Goal: Task Accomplishment & Management: Use online tool/utility

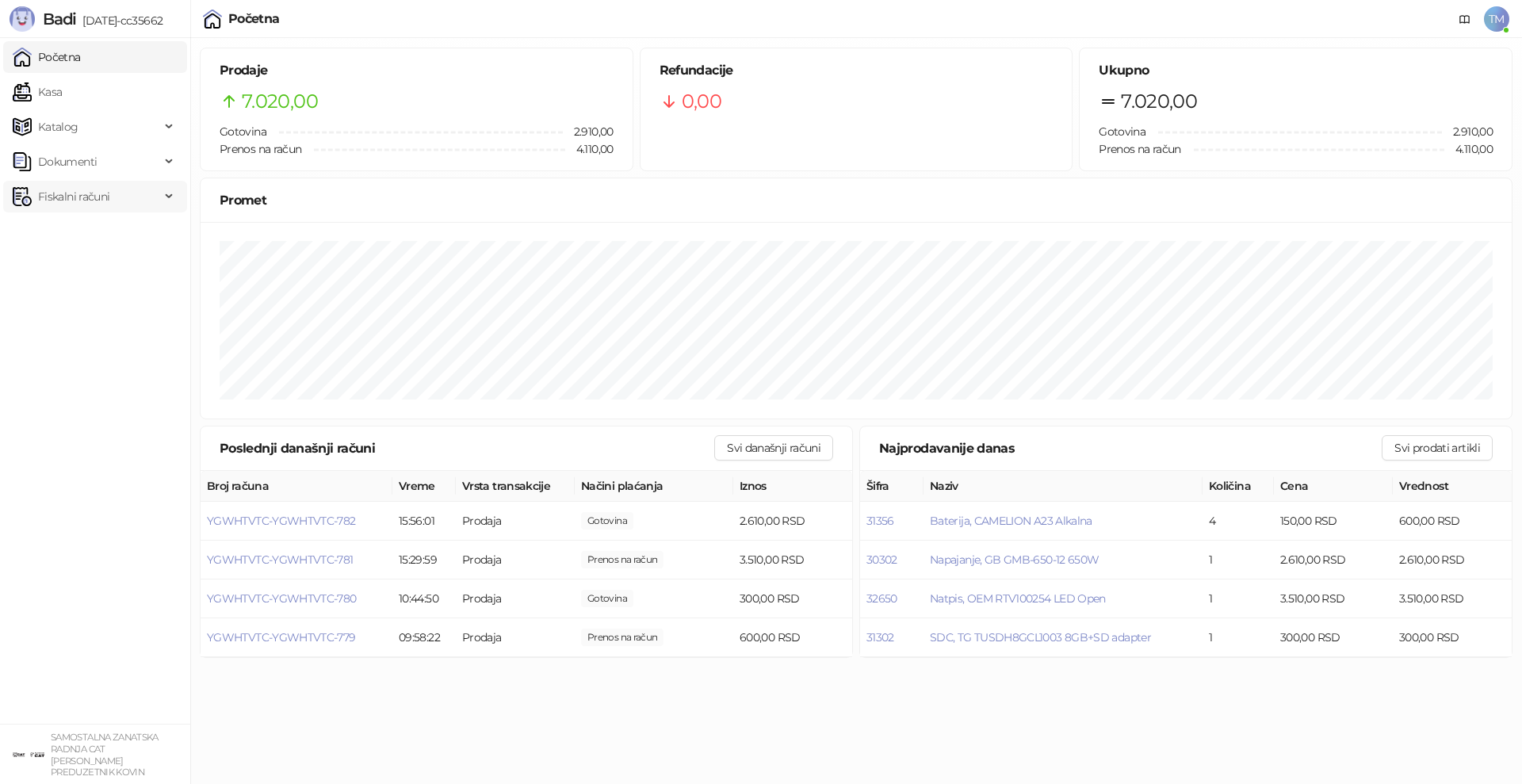
click at [71, 200] on span "Fiskalni računi" at bounding box center [73, 196] width 71 height 32
click at [66, 268] on link "Po danima" at bounding box center [60, 267] width 81 height 32
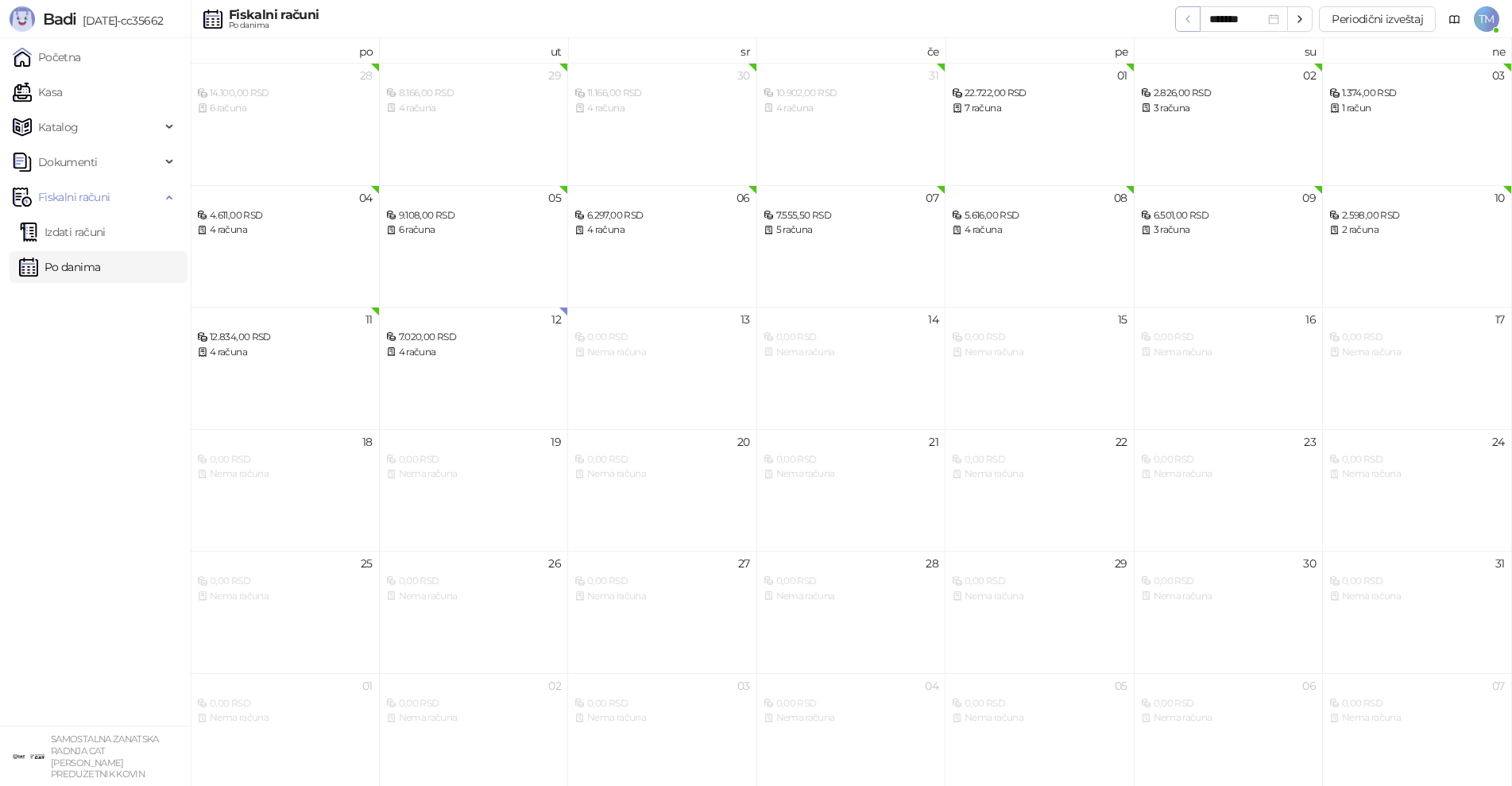
click at [1182, 20] on icon "button" at bounding box center [1187, 18] width 13 height 13
type input "*******"
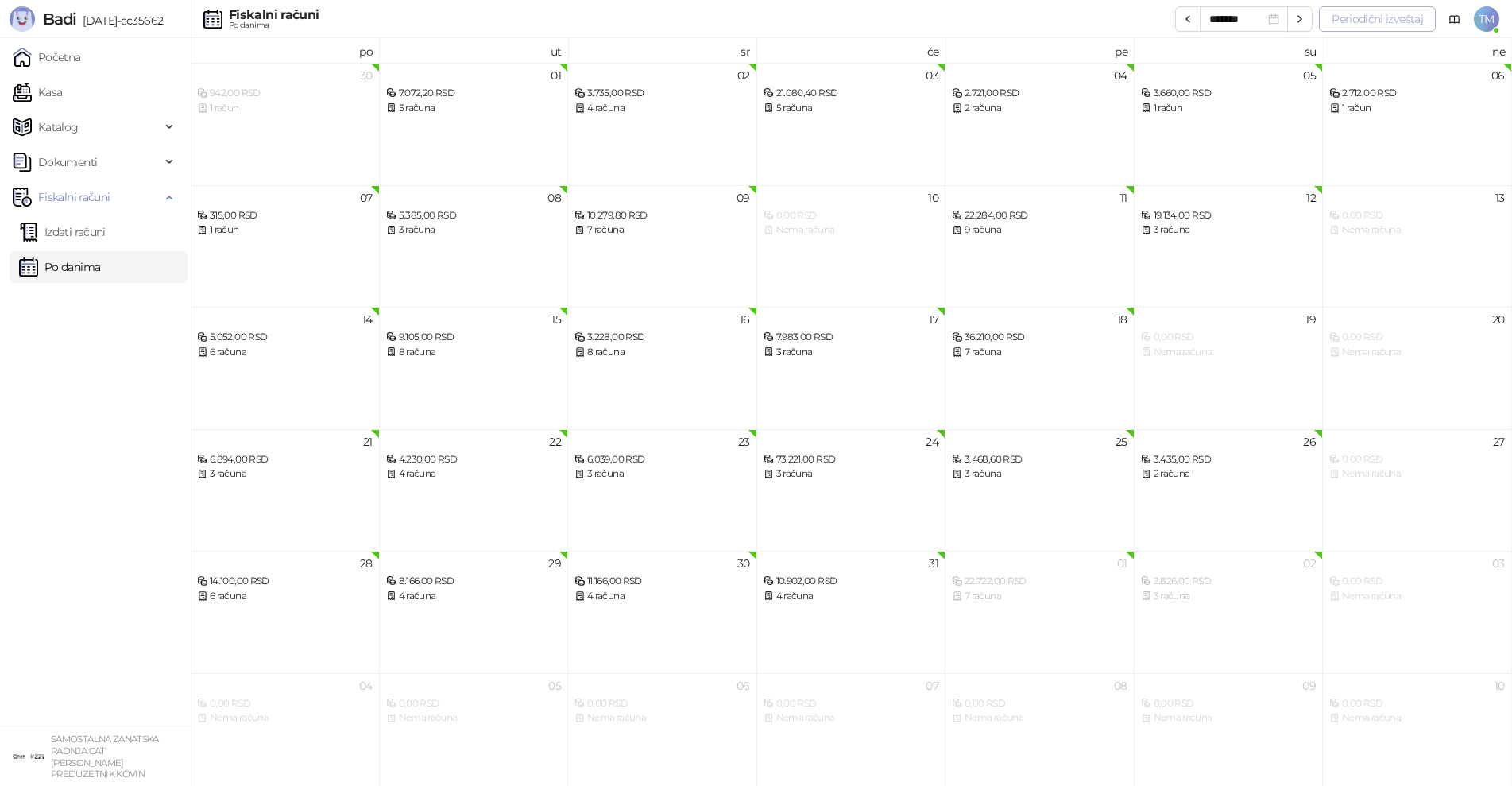
click at [1390, 24] on button "Periodični izveštaj" at bounding box center [1377, 19] width 117 height 25
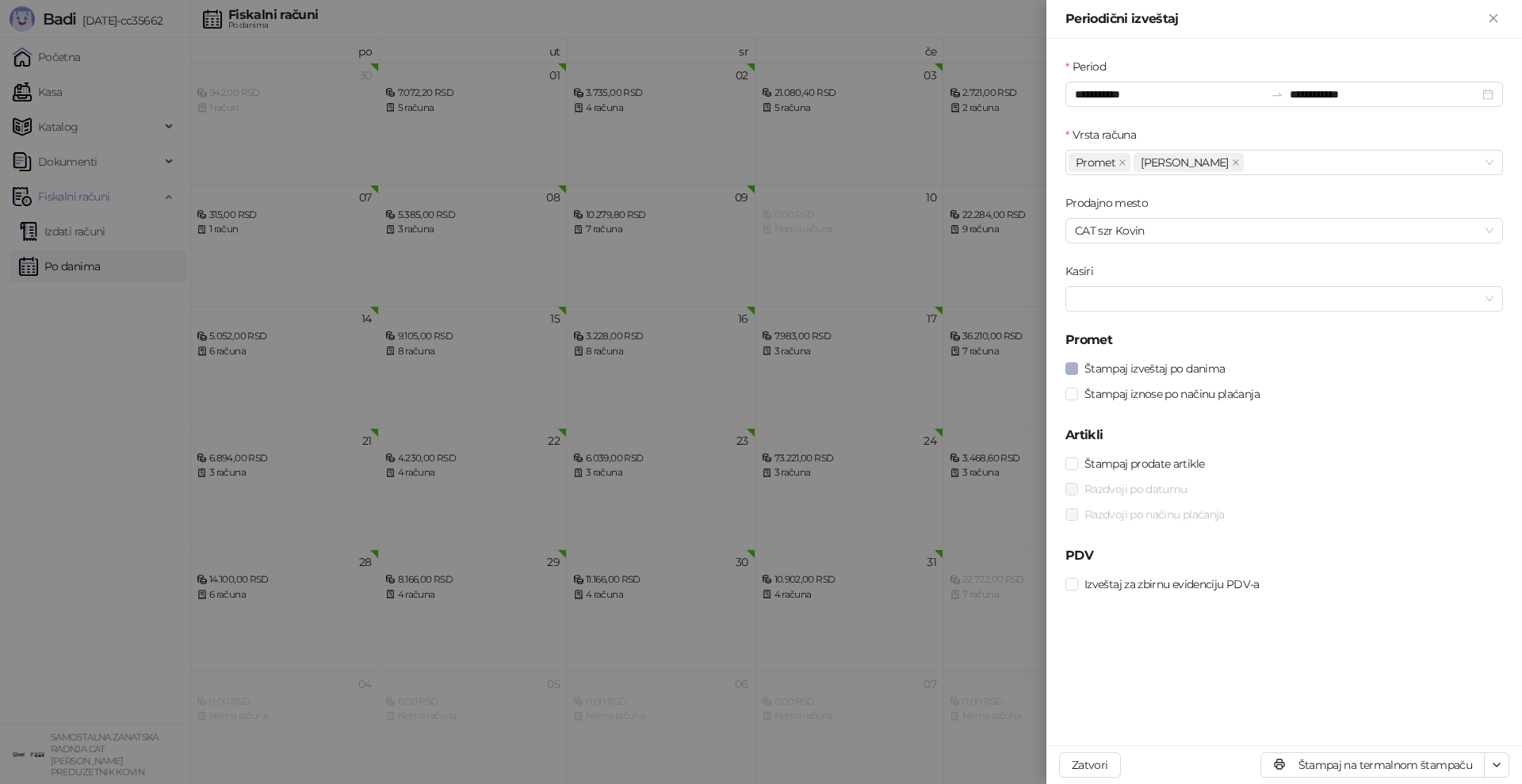
click at [1200, 367] on span "Štampaj izveštaj po danima" at bounding box center [1155, 368] width 153 height 18
click at [1231, 397] on span "Štampaj iznose po načinu plaćanja" at bounding box center [1172, 393] width 188 height 18
click at [1232, 583] on span "Izveštaj za zbirnu evidenciju PDV-a" at bounding box center [1172, 584] width 188 height 18
click at [1494, 758] on icon "button" at bounding box center [1496, 764] width 13 height 13
click at [1457, 708] on span "Štampaj na A4 štampaču" at bounding box center [1432, 707] width 129 height 18
